Goal: Transaction & Acquisition: Book appointment/travel/reservation

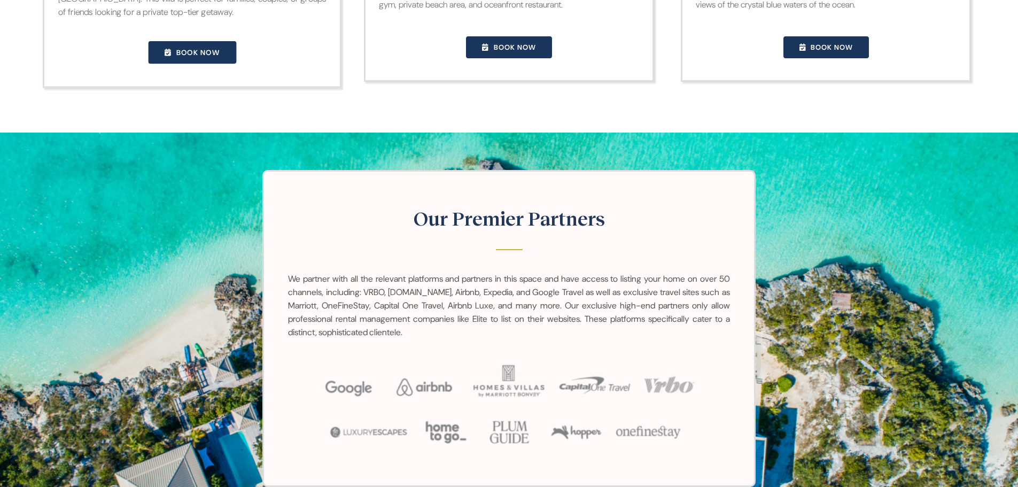
scroll to position [1283, 0]
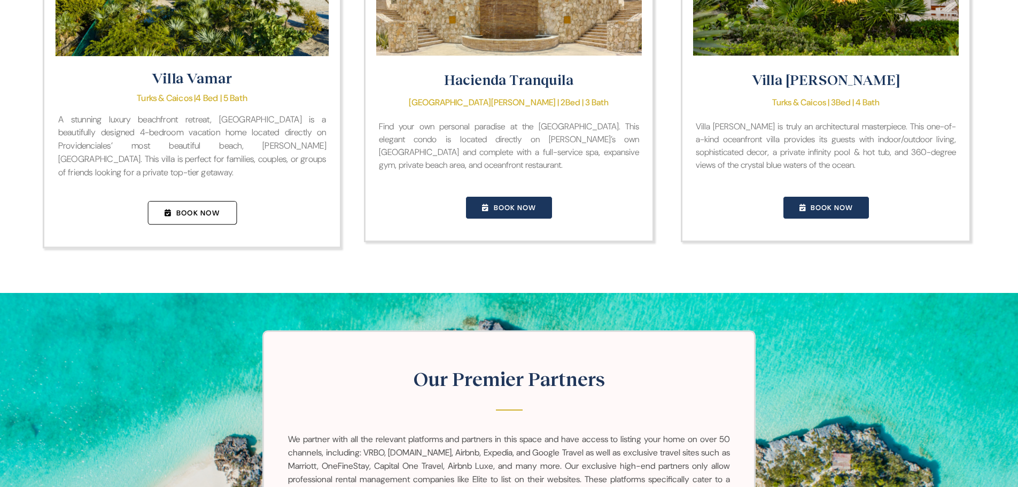
click at [202, 218] on span "Book Now" at bounding box center [197, 213] width 43 height 10
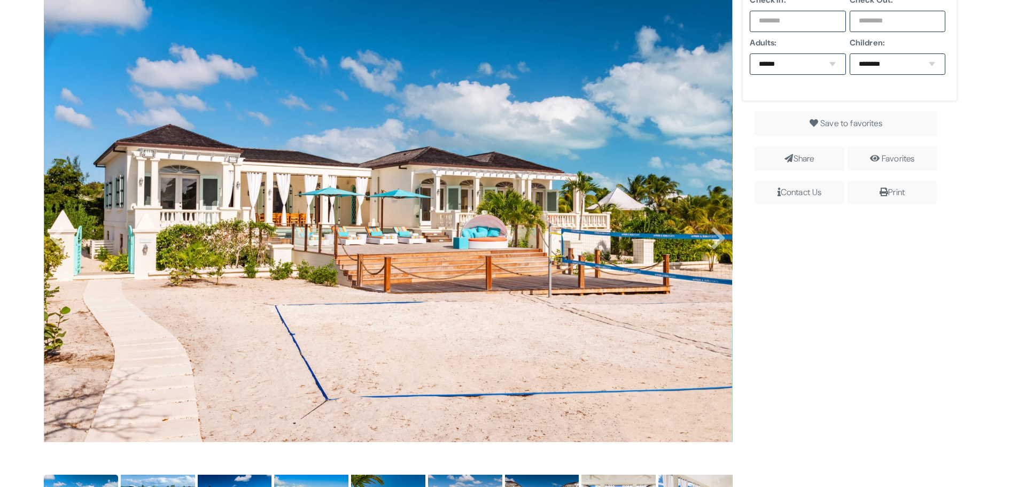
scroll to position [481, 0]
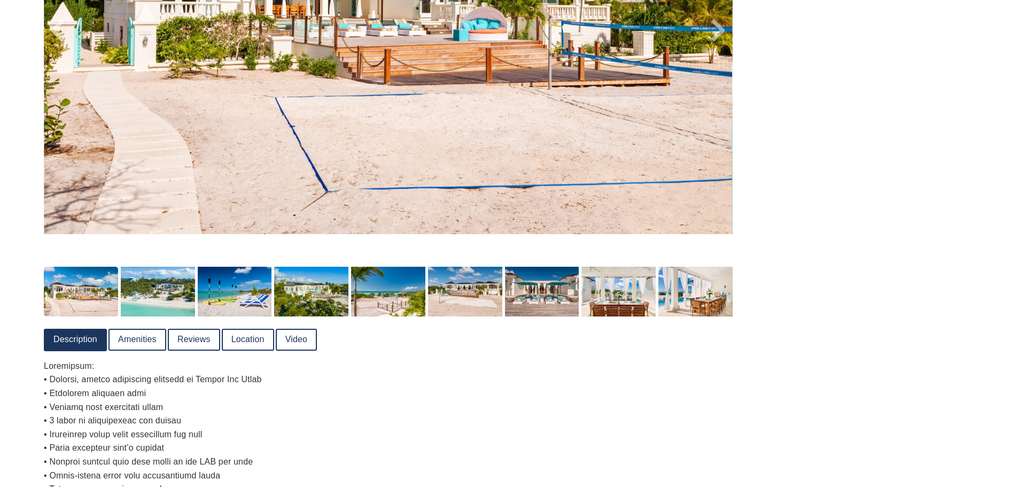
click at [297, 341] on link "Video" at bounding box center [296, 340] width 39 height 20
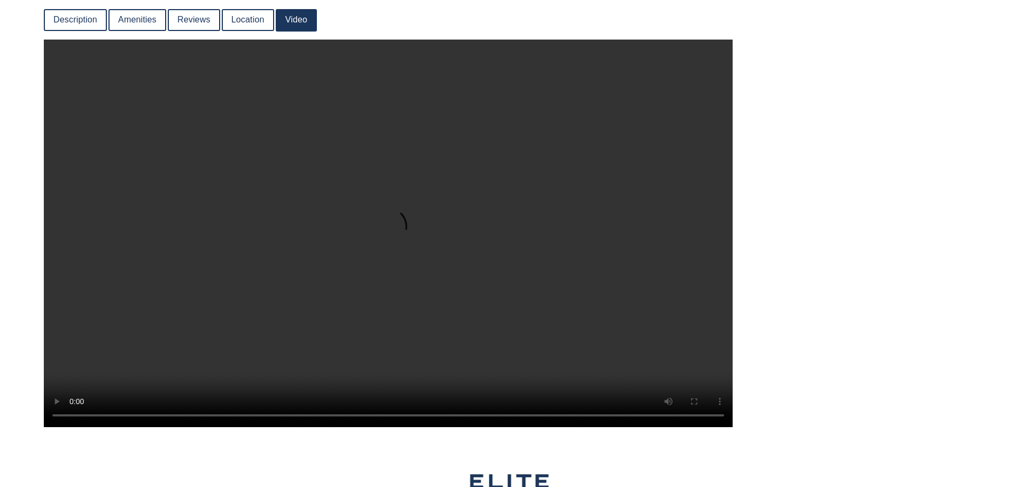
scroll to position [802, 0]
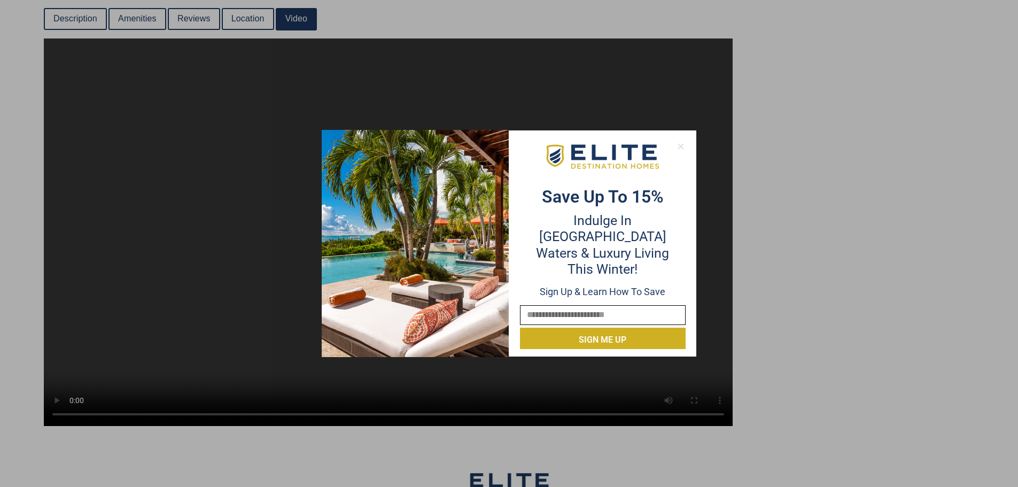
click at [681, 142] on icon at bounding box center [681, 147] width 10 height 10
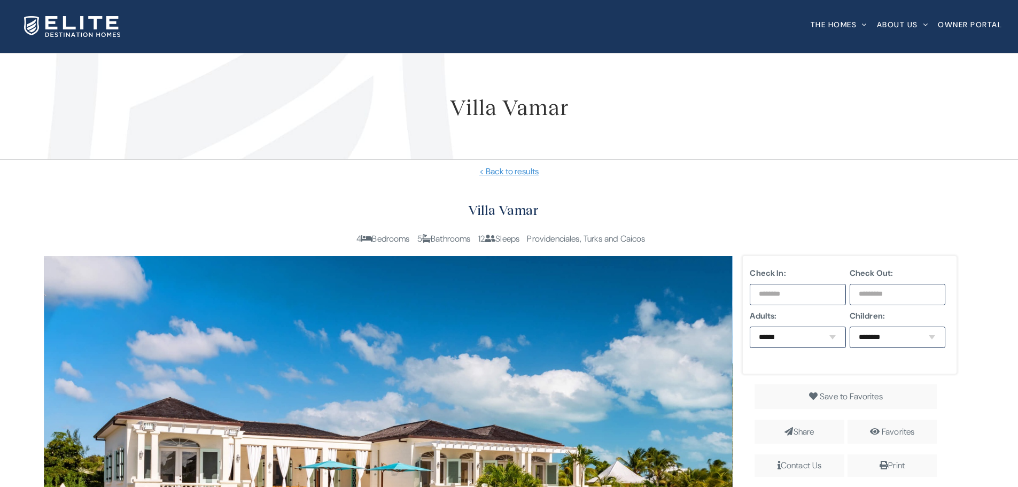
scroll to position [802, 0]
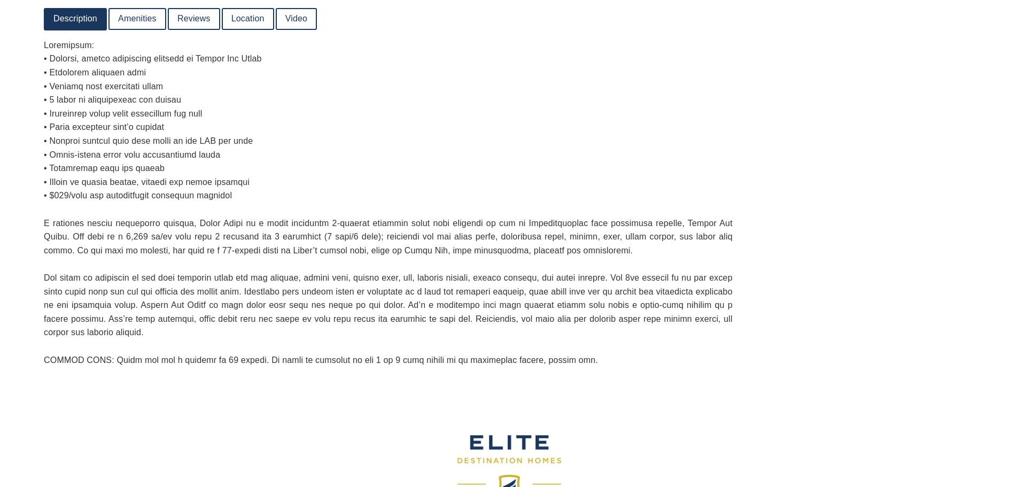
click at [280, 17] on link "Video" at bounding box center [296, 19] width 39 height 20
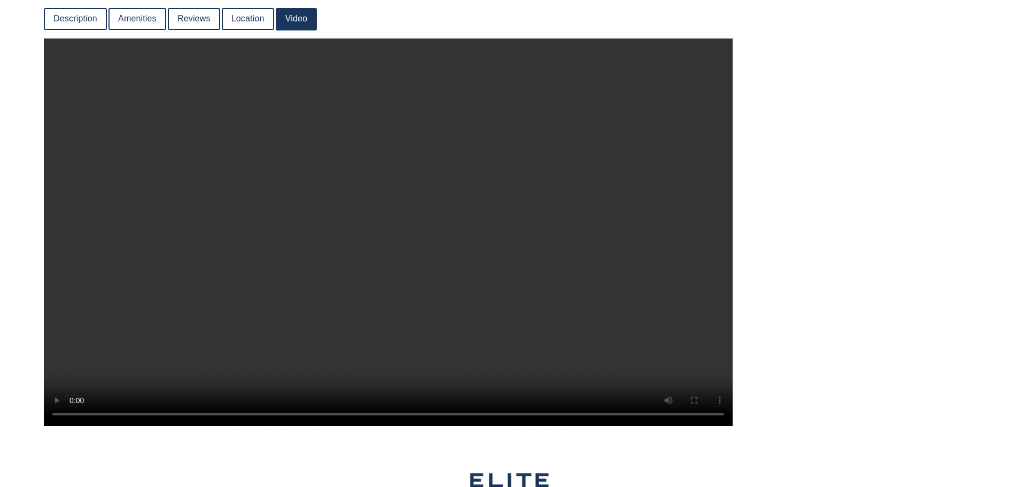
click at [254, 276] on video at bounding box center [388, 232] width 689 height 388
click at [255, 276] on video at bounding box center [388, 232] width 689 height 388
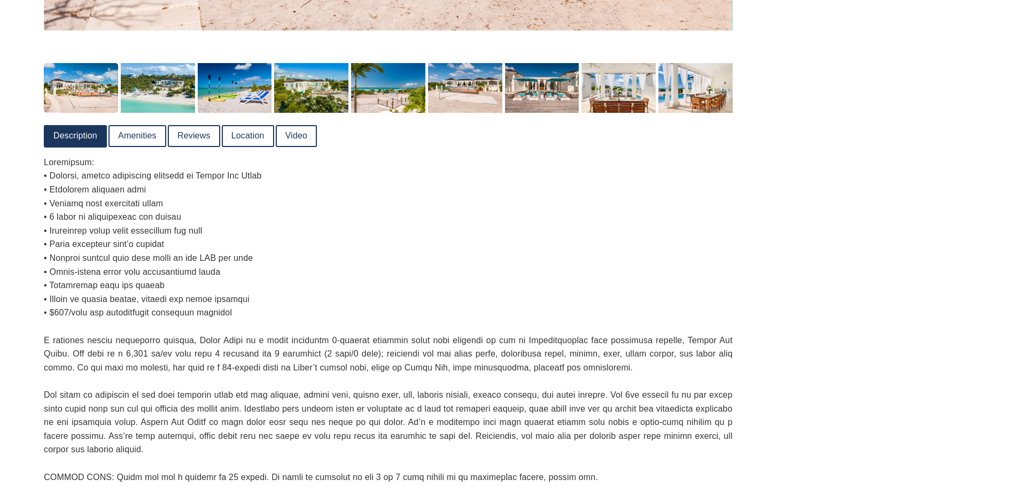
scroll to position [543, 0]
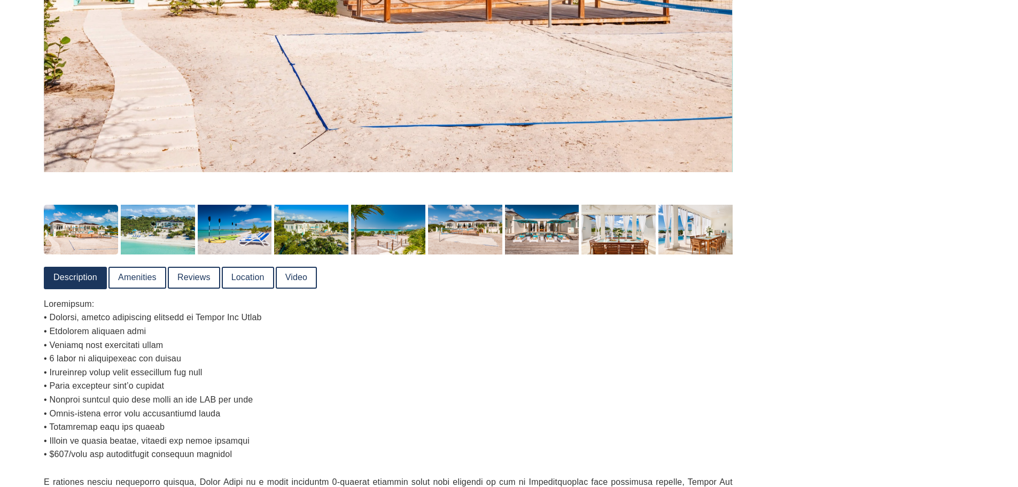
click at [250, 279] on link "Location" at bounding box center [248, 278] width 50 height 20
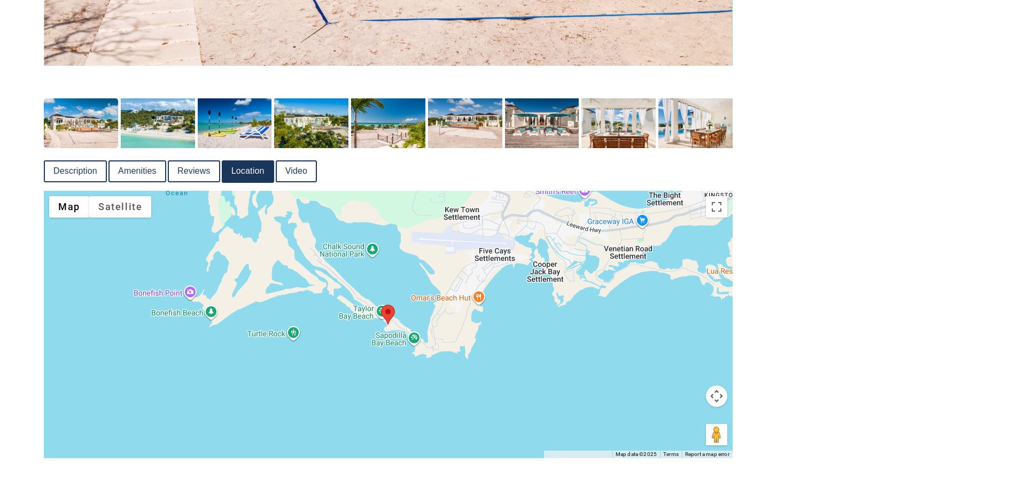
scroll to position [650, 0]
click at [295, 168] on link "Video" at bounding box center [296, 171] width 39 height 20
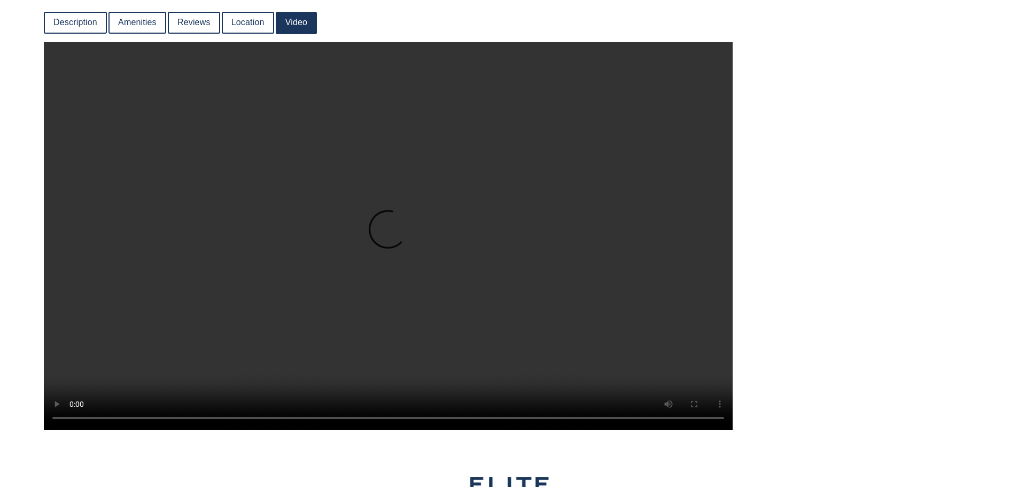
scroll to position [810, 0]
